Goal: Task Accomplishment & Management: Complete application form

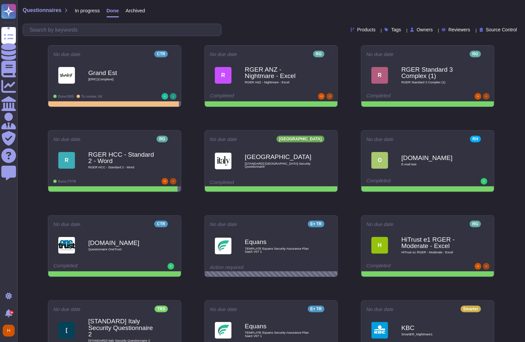
click at [90, 10] on span "In progress" at bounding box center [87, 10] width 25 height 5
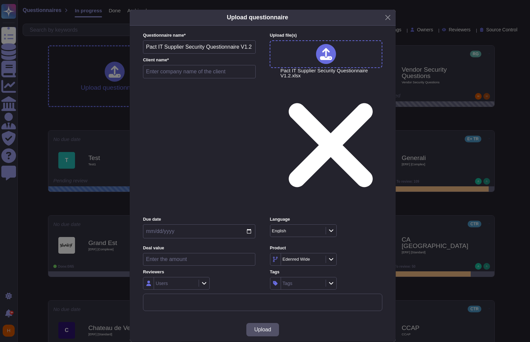
click at [207, 54] on input "Pact IT Supplier Security Questionnaire V1.2" at bounding box center [199, 46] width 113 height 13
drag, startPoint x: 251, startPoint y: 108, endPoint x: 134, endPoint y: 108, distance: 116.9
click at [134, 108] on div "Questionnaire name * Pact IT Supplier Security Questionnaire V1.2 Client name *…" at bounding box center [263, 172] width 266 height 292
click at [159, 54] on input "RGER Standard" at bounding box center [199, 46] width 113 height 13
click at [232, 54] on input "RGER Pact group - Standard" at bounding box center [199, 46] width 113 height 13
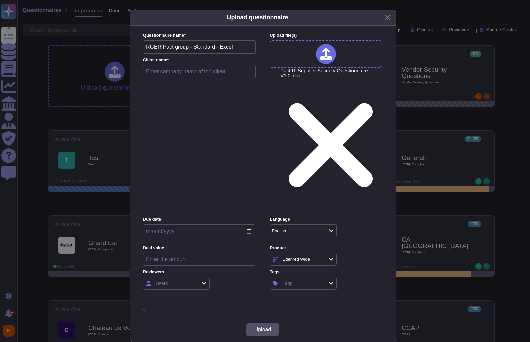
type input "RGER Pact group - Standard - Excel"
click at [224, 78] on input "text" at bounding box center [199, 71] width 113 height 13
click at [155, 78] on input "Pac Group" at bounding box center [199, 71] width 113 height 13
type input "Pact Group"
click at [194, 277] on div "Users" at bounding box center [175, 283] width 43 height 12
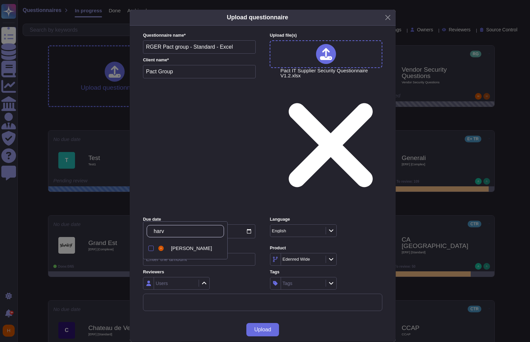
type input "[PERSON_NAME]"
click at [179, 248] on span "[PERSON_NAME]" at bounding box center [191, 248] width 41 height 6
click at [329, 291] on icon at bounding box center [382, 344] width 107 height 107
click at [312, 253] on div "Edenred Wide" at bounding box center [302, 259] width 43 height 12
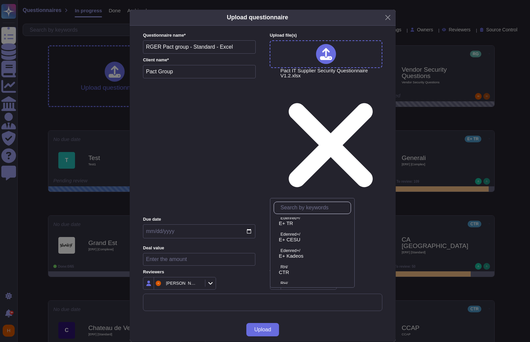
scroll to position [356, 0]
click at [286, 227] on span "RG" at bounding box center [283, 227] width 8 height 6
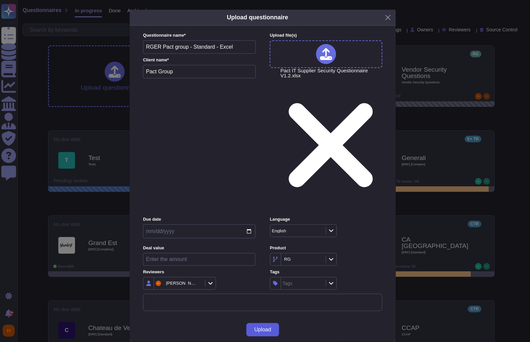
click at [268, 327] on span "Upload" at bounding box center [262, 329] width 17 height 5
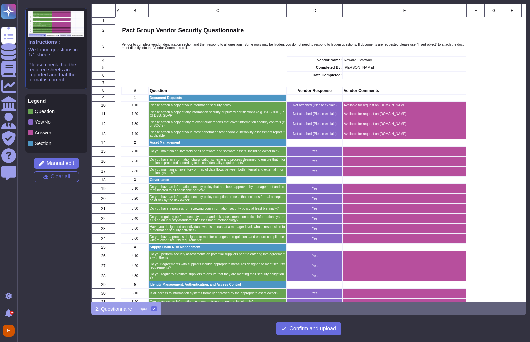
scroll to position [293, 430]
click at [64, 167] on button "Manual edit" at bounding box center [56, 163] width 45 height 11
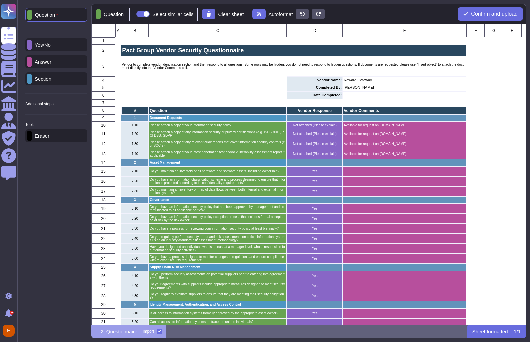
scroll to position [296, 430]
click at [47, 137] on p "Eraser" at bounding box center [40, 135] width 17 height 5
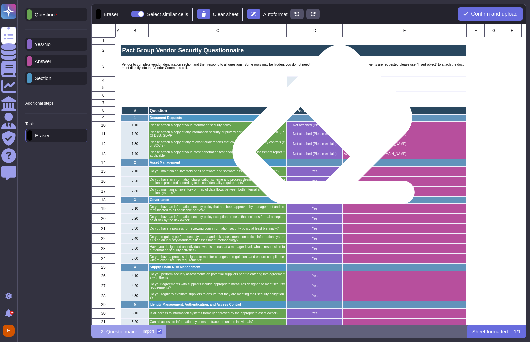
click at [319, 126] on p "Not attached (Please explain)" at bounding box center [314, 125] width 54 height 3
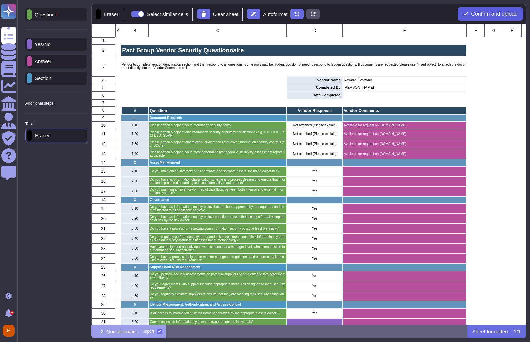
click at [477, 13] on span "Confirm and upload" at bounding box center [494, 13] width 47 height 5
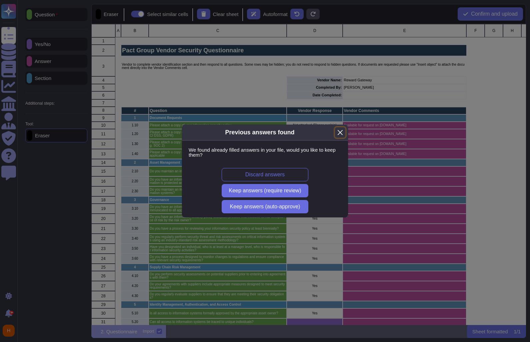
click at [337, 132] on button "Close" at bounding box center [340, 132] width 10 height 10
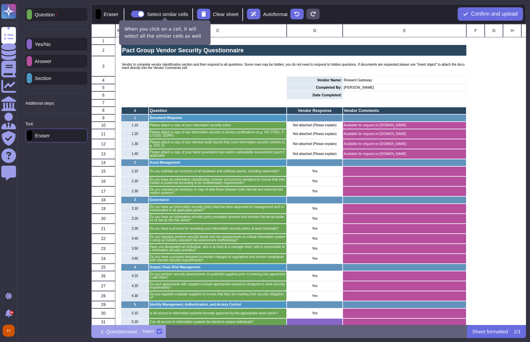
click at [144, 13] on span at bounding box center [137, 14] width 13 height 7
click at [128, 14] on input "Select similar cells" at bounding box center [128, 14] width 0 height 0
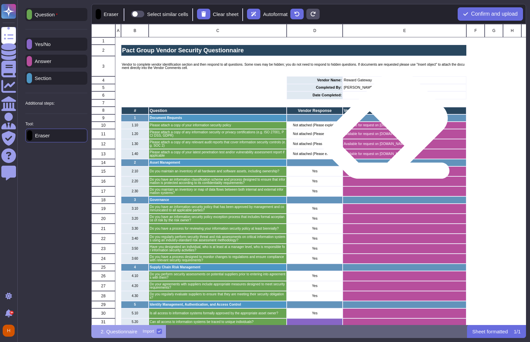
click at [382, 126] on p "Available for request on [DOMAIN_NAME]" at bounding box center [404, 125] width 122 height 3
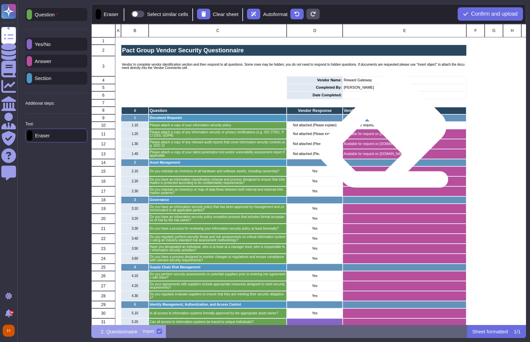
click at [380, 134] on p "Available for request on [DOMAIN_NAME]" at bounding box center [404, 133] width 122 height 3
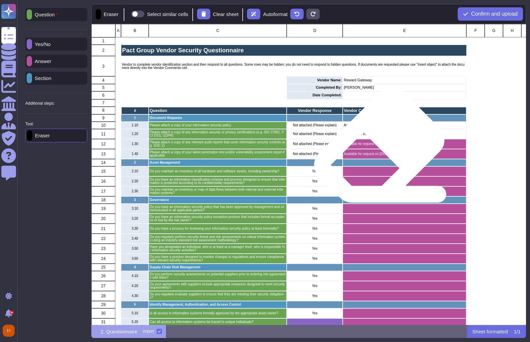
click at [376, 149] on div "Available for request on [DOMAIN_NAME]" at bounding box center [404, 154] width 124 height 10
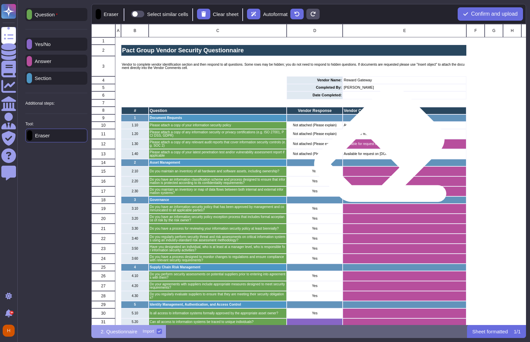
click at [376, 146] on div "Available for request on [DOMAIN_NAME]" at bounding box center [404, 144] width 124 height 10
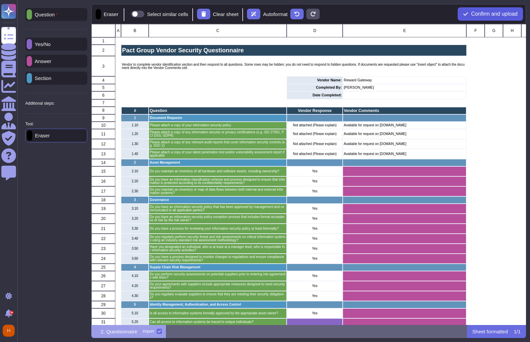
click at [493, 11] on span "Confirm and upload" at bounding box center [494, 13] width 47 height 5
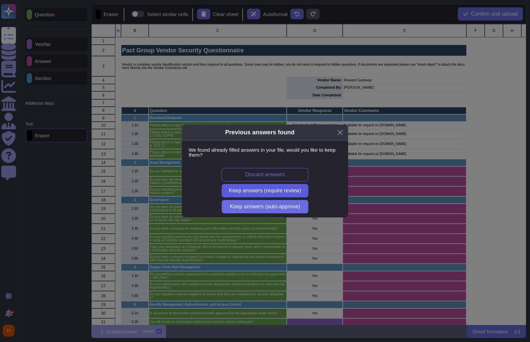
click at [277, 194] on button "Keep answers (require review)" at bounding box center [264, 190] width 87 height 13
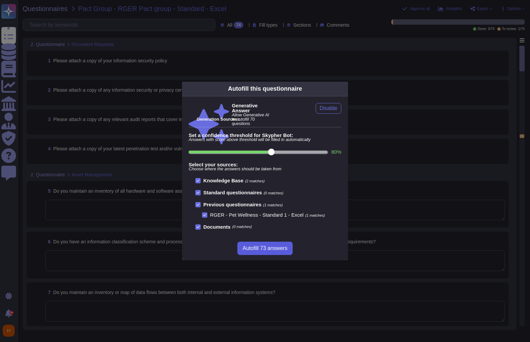
click at [273, 249] on span "Autofill 73 answers" at bounding box center [264, 247] width 45 height 5
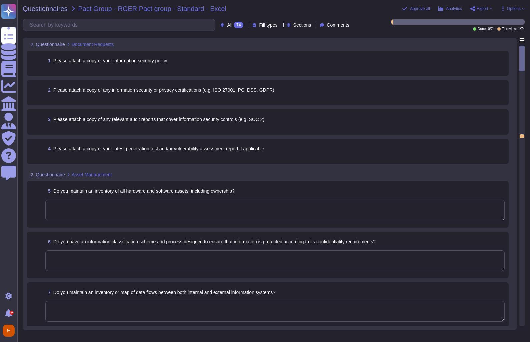
type textarea "Yes, we maintain an Asset Register that includes both physical and software key…"
type textarea "Yes, we have established, documented, approved, communicated, enforced, evaluat…"
type textarea "Yes, we maintain data flow documentation that identifies what data is processed…"
type textarea "Yes, we have established and communicated a comprehensive Information Security …"
type textarea "Yes, we have an information security policy exception process that includes for…"
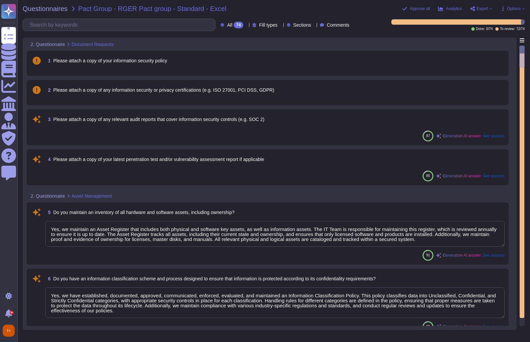
click at [189, 67] on div "1 Please attach a copy of your information security policy" at bounding box center [268, 63] width 474 height 17
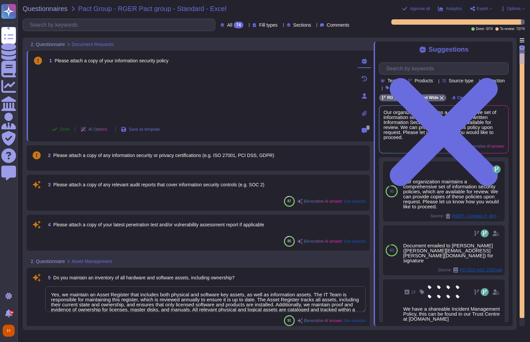
click at [69, 127] on span "Done" at bounding box center [65, 129] width 10 height 4
click at [75, 159] on span "2 Please attach a copy of any information security or privacy certifications (e…" at bounding box center [159, 155] width 229 height 12
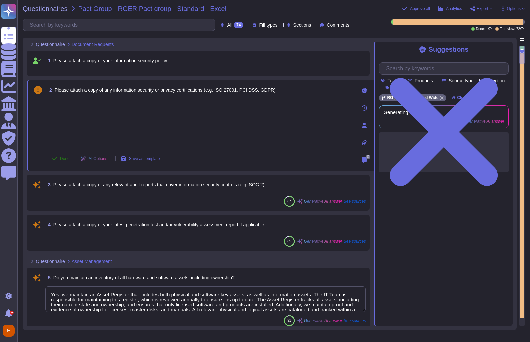
click at [65, 157] on span "Done" at bounding box center [65, 159] width 10 height 4
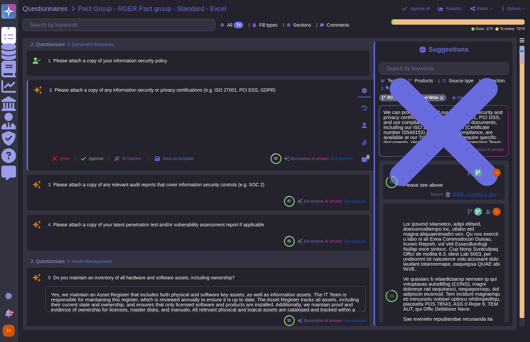
click at [84, 186] on span "Please attach a copy of any relevant audit reports that cover information secur…" at bounding box center [158, 184] width 211 height 5
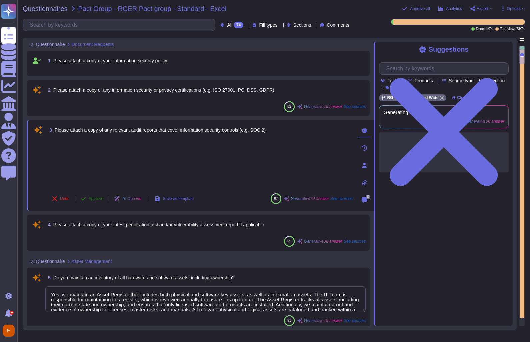
click at [89, 201] on button "Approve" at bounding box center [92, 198] width 34 height 13
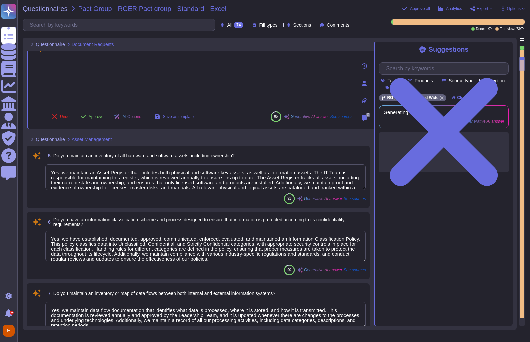
type textarea "Yes, we have an information security policy exception process that includes for…"
type textarea "Yes, the policies and procedures are reviewed and updated at least annually. Re…"
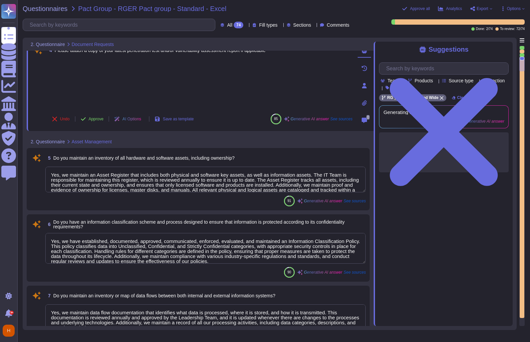
scroll to position [99, 0]
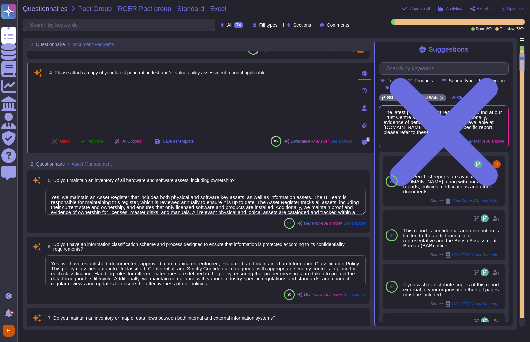
click at [91, 141] on span "Approve" at bounding box center [96, 141] width 15 height 4
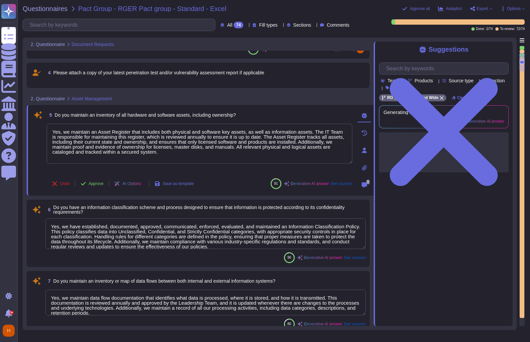
type textarea "Yes, the policies and procedures are reviewed and updated at least annually. Re…"
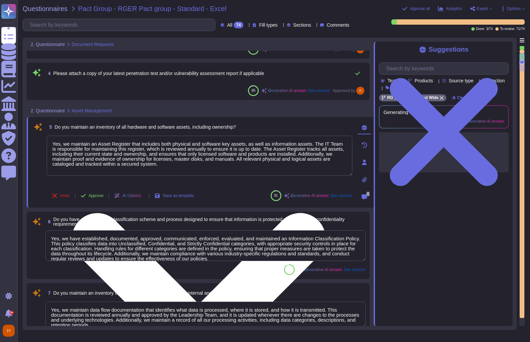
scroll to position [137, 0]
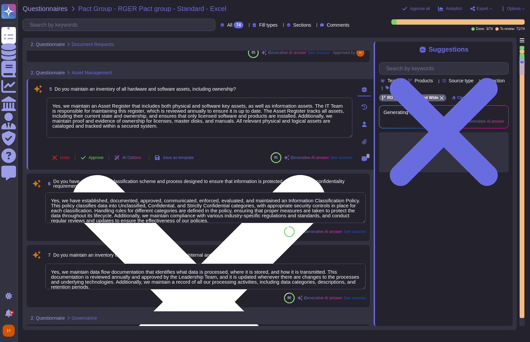
type textarea "Yes, the policies and procedures are reviewed and updated at least annually. Re…"
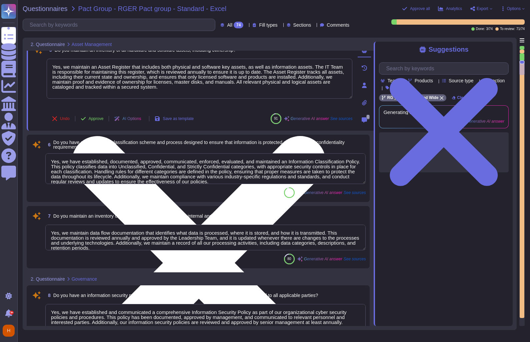
type textarea "Yes, we conduct regular cybersecurity risk assessments to identify and address …"
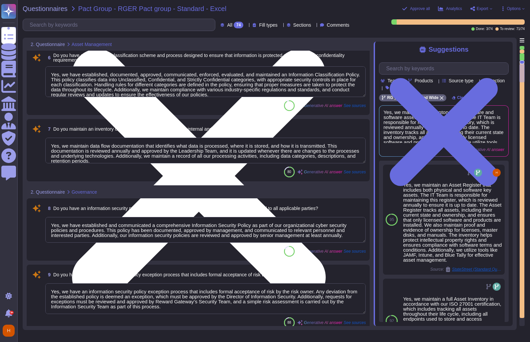
type textarea "Yes, we have designated individuals at the manager level responsible for inform…"
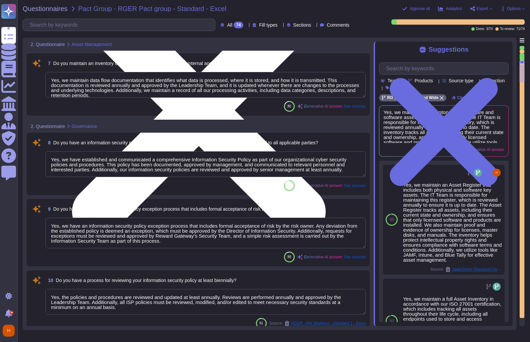
type textarea "Yes, we have a process in place to monitor changes to laws and regulations and …"
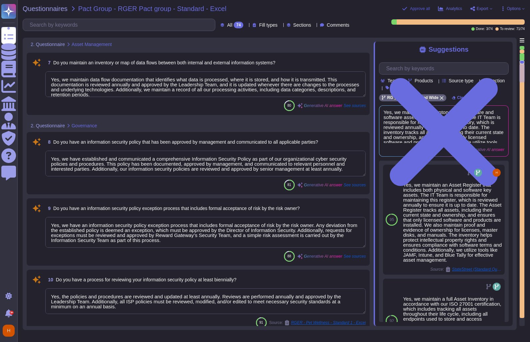
click at [411, 8] on span "Approve all" at bounding box center [420, 9] width 20 height 4
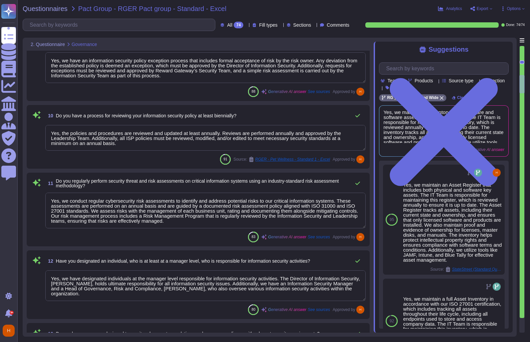
type textarea "Yes, we perform security assessments on potential suppliers prior to entering i…"
type textarea "Yes, our agreements with suppliers include appropriate measures designed to mee…"
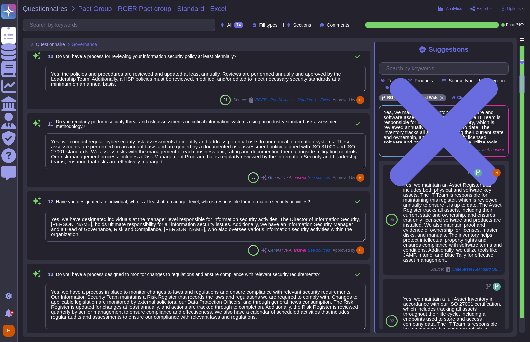
scroll to position [530, 0]
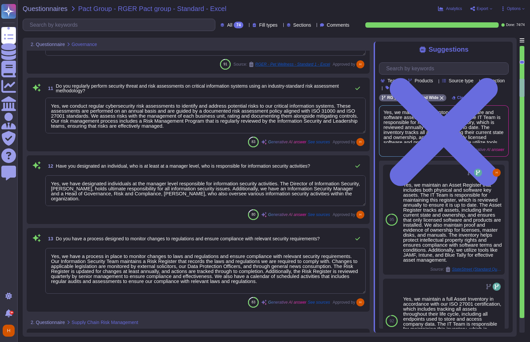
type textarea "Yes, we regularly evaluate suppliers to ensure they are meeting their security …"
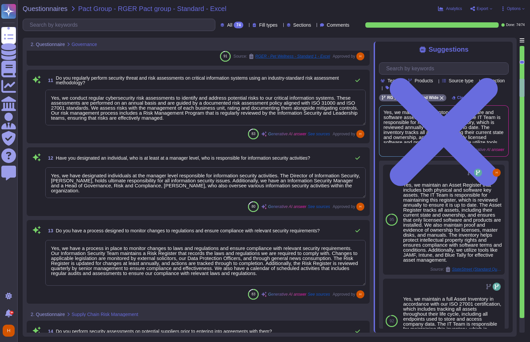
scroll to position [0, 0]
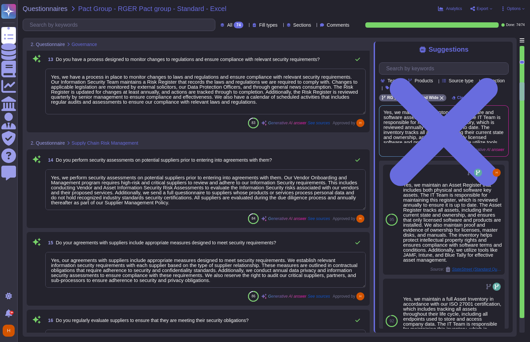
type textarea "Access changes require evaluation and approval by the manager or applicable app…"
type textarea "Yes, all access to information systems can be traced to unique individuals. The…"
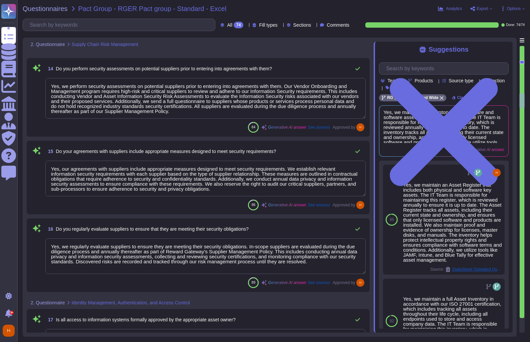
type textarea "Access rights to information systems are regularly reviewed for appropriateness…"
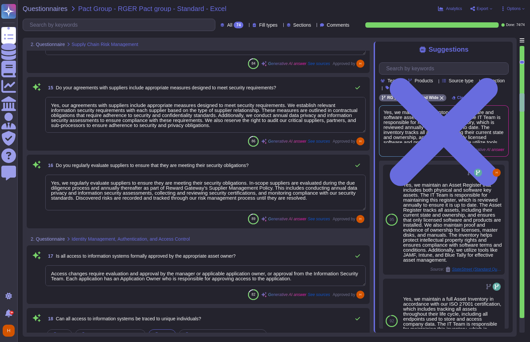
type textarea "Access rights to information systems are automatically revoked by the end of th…"
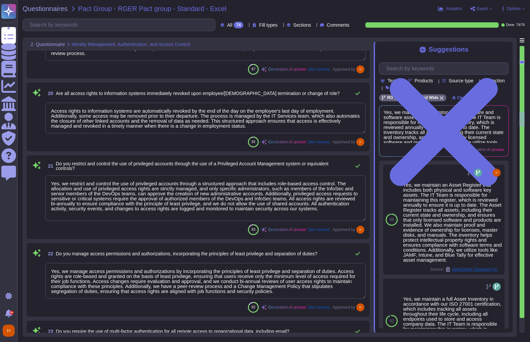
type textarea "Yes, we restrict and control the use of privileged accounts through a structure…"
type textarea "Yes, we manage access permissions and authorizations by incorporating the princ…"
type textarea "We don't have a typical IT infrastructure or network that would require remote …"
type textarea "Yes, multi-factor authentication (MFA) is enforced for all employees accessing …"
type textarea "Training is provided...."
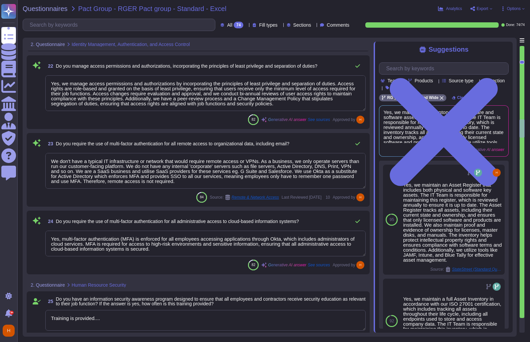
type textarea "Yes, we conduct regular phishing simulation tests of our employees. This is par…"
type textarea "Yes, we conduct appropriate background checks on all new employees, contractors…"
type textarea "All employment contracts include a confidentiality clause that covers all 'Conf…"
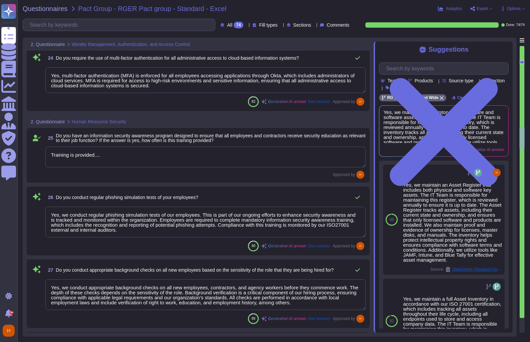
type textarea "All data classified as 'Confidential' must be encrypted when written on removab…"
type textarea "Yes, we require that all media containing organizational data, including hardco…"
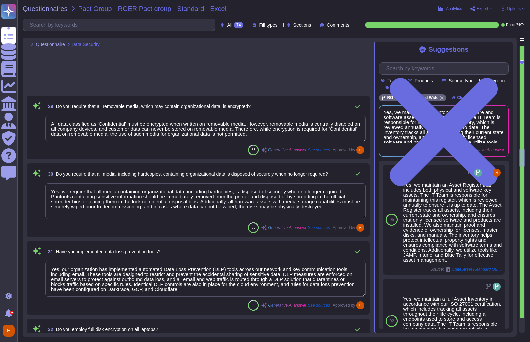
type textarea "Yes, our organization has implemented automated Data Loss Prevention (DLP) tool…"
type textarea "Yes, all laptops have full disk encryption applied. Specifically, laptops are e…"
type textarea "Yes, all databases are encrypted at rest using AES256. Additionally, the main d…"
type textarea "Yes, information security requirements are specified and implemented for all ne…"
type textarea "Yes, development and testing environments are completely separate from the prod…"
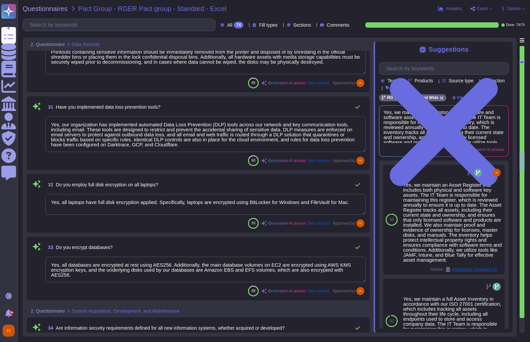
type textarea "Yes, data used for development and testing is protected through anonymization. …"
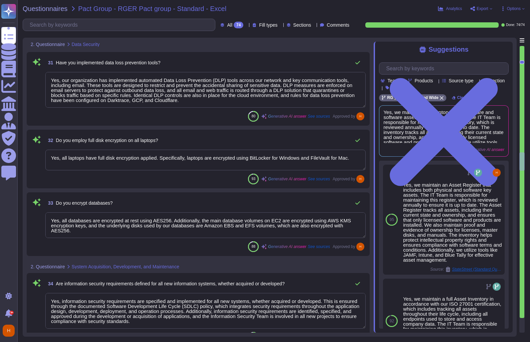
type textarea "Yes, information security requirements are tested to ensure that they function …"
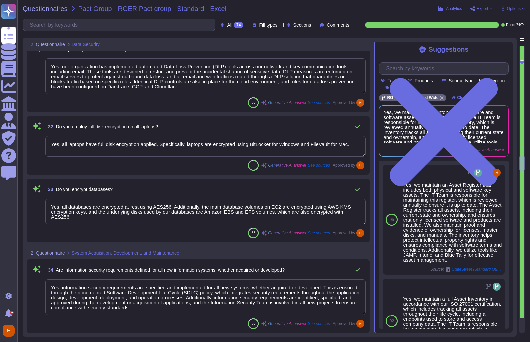
scroll to position [2073, 0]
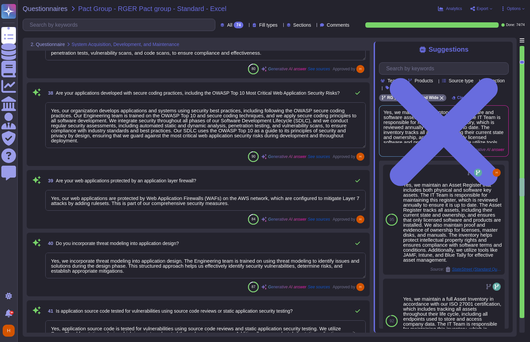
type textarea "Yes, our organization develops applications and systems using security best pra…"
type textarea "Yes, our web applications are protected by Web Application Firewalls (WAFs) on …"
type textarea "Yes, we incorporate threat modeling into application design. The Engineering te…"
type textarea "Yes, application source code is tested for vulnerabilities using source code re…"
type textarea "Yes, new information systems are scanned for vulnerabilities prior to deploymen…"
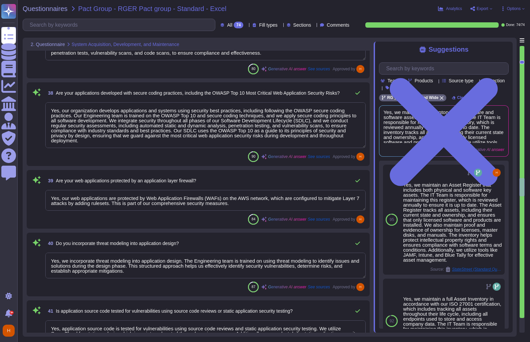
type textarea "Yes, we monitor and restrict the installation of unauthorized software. Our org…"
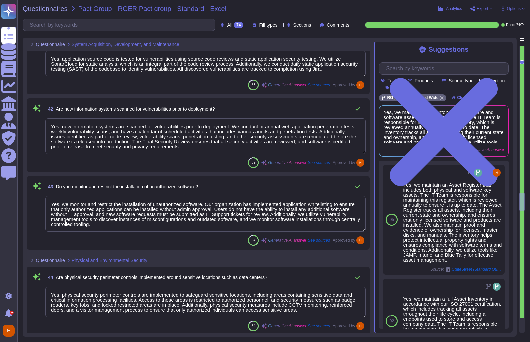
type textarea "Yes, physical security perimeter controls are implemented to safeguard sensitiv…"
type textarea "Yes, all visitors are appropriately identified, logged, and escorted while in s…"
type textarea "Yes, there is a defined security baseline to govern the configuration of all cr…"
type textarea "Yes, we utilize automated vulnerability management tools to verify that endpoin…"
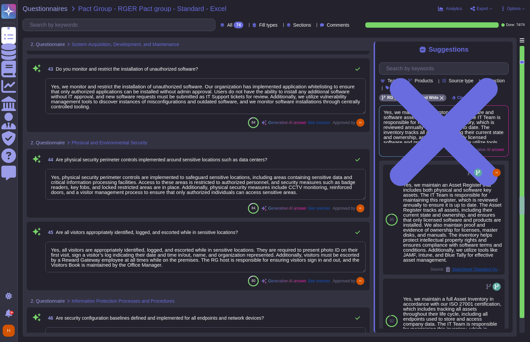
type textarea "Yes, we segregate our network into zones based on trust levels and control the …"
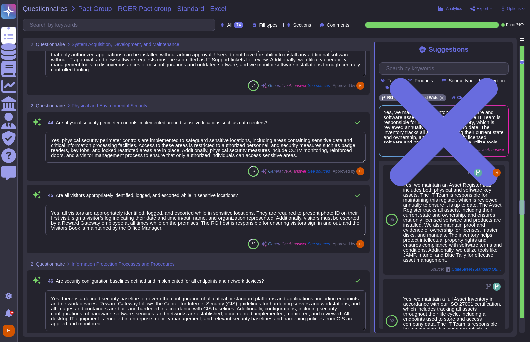
type textarea "Yes, we control the transfer of information to external parties through authent…"
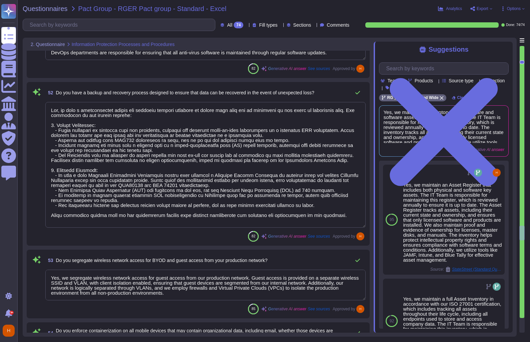
type textarea "Yes, all changes to information systems, including applications, databases, con…"
type textarea "Yes, all information systems connected to the Reward Gateway network are requir…"
type textarea "Yes, we have a comprehensive backup and recovery process designed to ensure tha…"
type textarea "Yes, we segregate wireless network access for guest access from our production …"
type textarea "No Personal Data is stored on workstations. Further detail is set out in our Ac…"
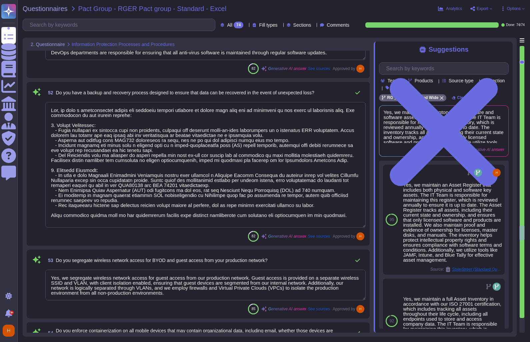
type textarea "Yes, our organization has the capability to delete all company data from mobile…"
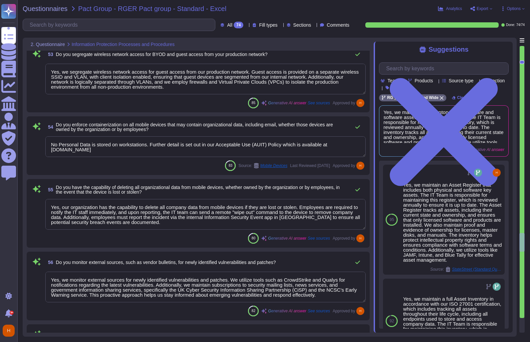
type textarea "Yes, we monitor external sources for newly identified vulnerabilities and patch…"
type textarea "Yes, we evaluate, test, and apply information system patches in a timely fashio…"
type textarea "Yes, security event logging requirements have been established, documented, and…"
type textarea "Yes, security event logs are protected and retained according to defined loggin…"
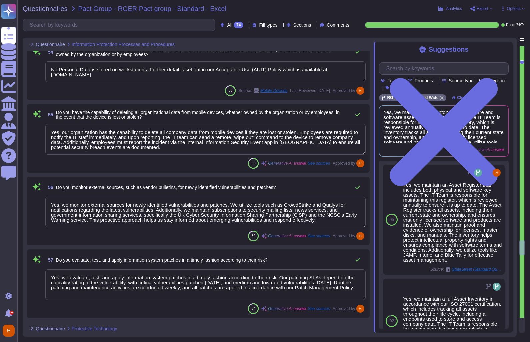
type textarea "Yes, we have deployed intrusion detection and prevention systems at the network…"
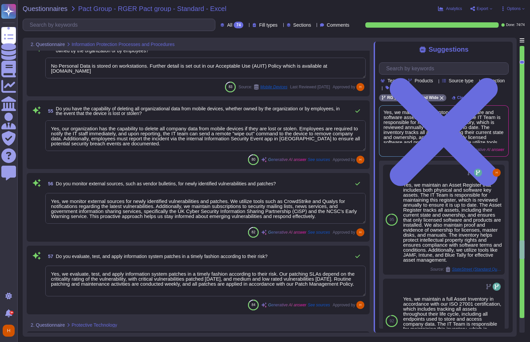
scroll to position [0, 0]
click at [483, 10] on span "Export" at bounding box center [482, 9] width 12 height 4
click at [494, 40] on p "Download" at bounding box center [506, 48] width 24 height 16
